Goal: Navigation & Orientation: Find specific page/section

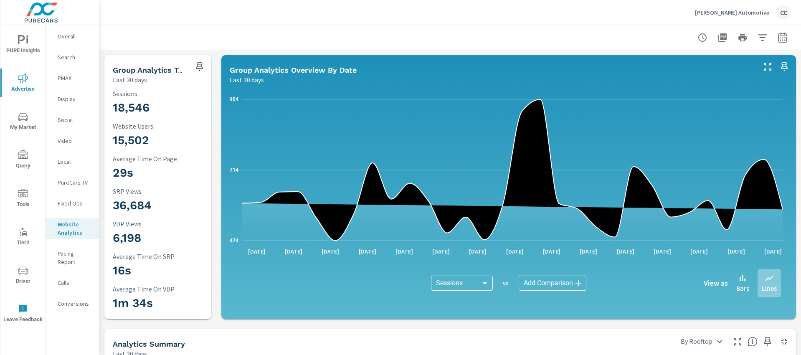
scroll to position [1203, 0]
click at [723, 11] on p "[PERSON_NAME] Automotive" at bounding box center [732, 13] width 74 height 8
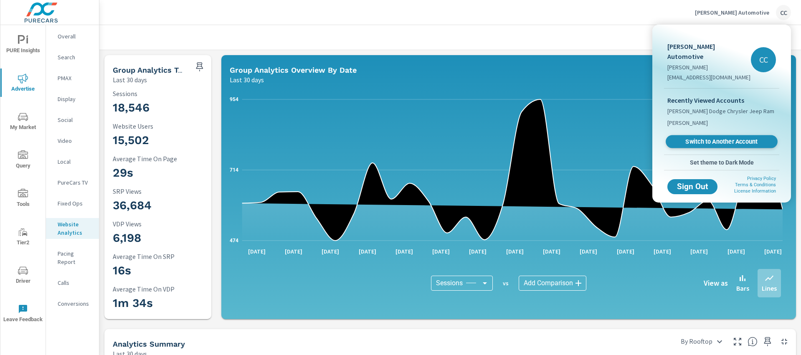
click at [705, 138] on span "Switch to Another Account" at bounding box center [721, 142] width 102 height 8
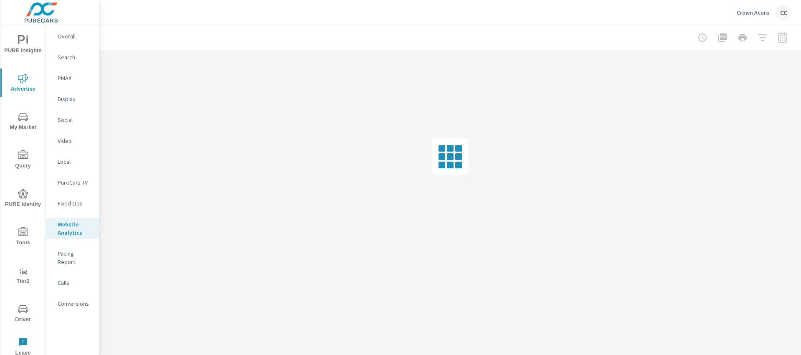
scroll to position [1203, 0]
click at [11, 307] on span "Driver" at bounding box center [23, 314] width 40 height 20
